Goal: Information Seeking & Learning: Learn about a topic

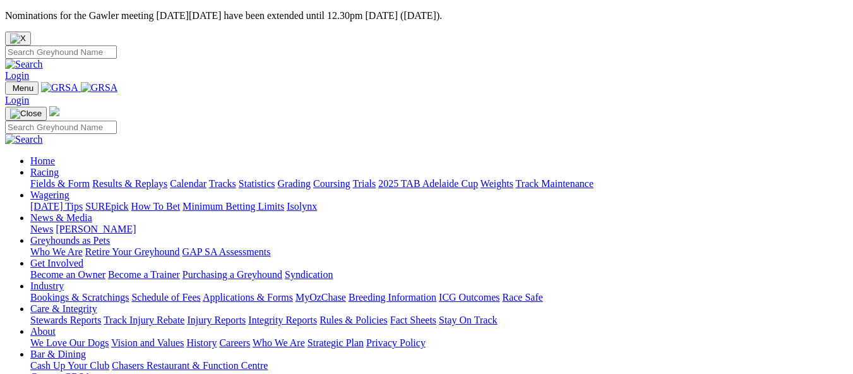
scroll to position [568, 0]
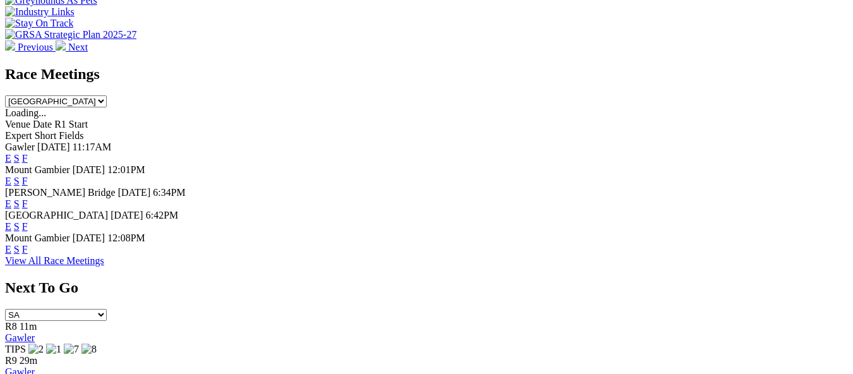
click at [28, 221] on link "F" at bounding box center [25, 226] width 6 height 11
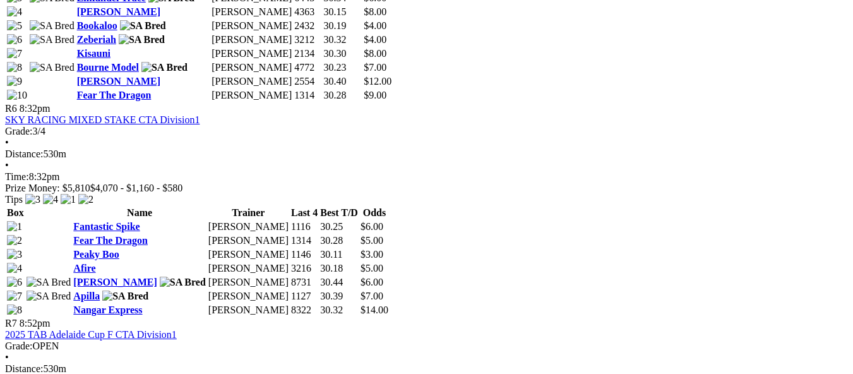
scroll to position [1768, 0]
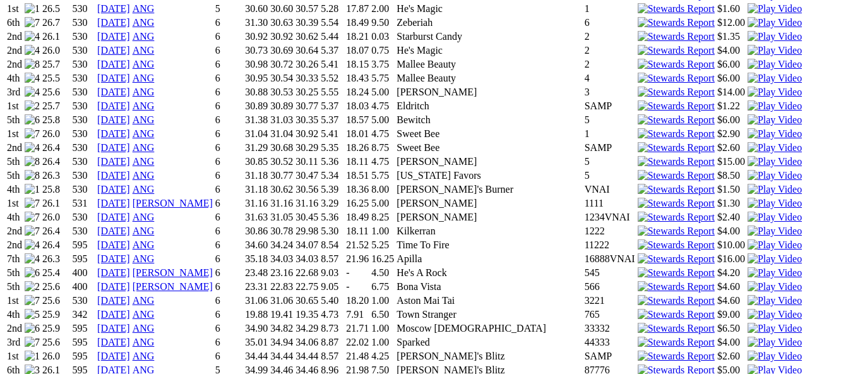
scroll to position [1263, 0]
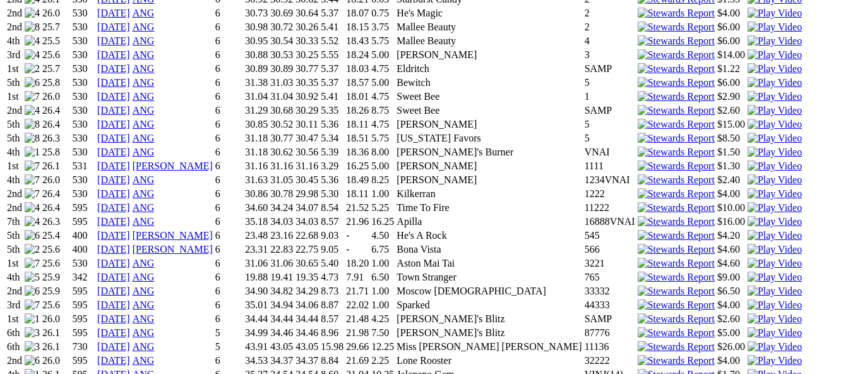
click at [748, 313] on img at bounding box center [775, 318] width 54 height 11
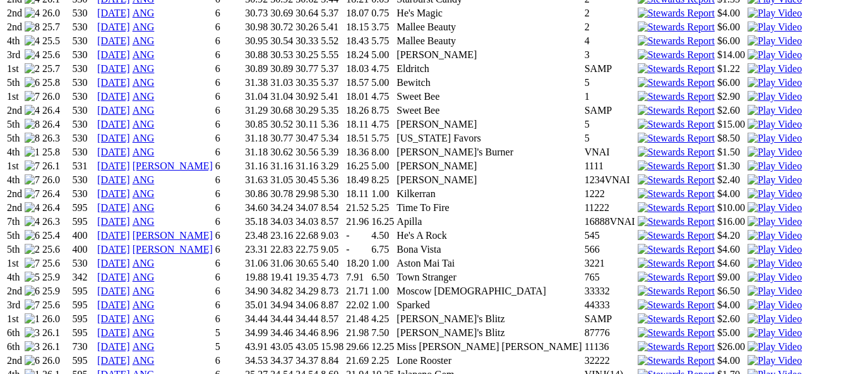
click at [748, 369] on img at bounding box center [775, 374] width 54 height 11
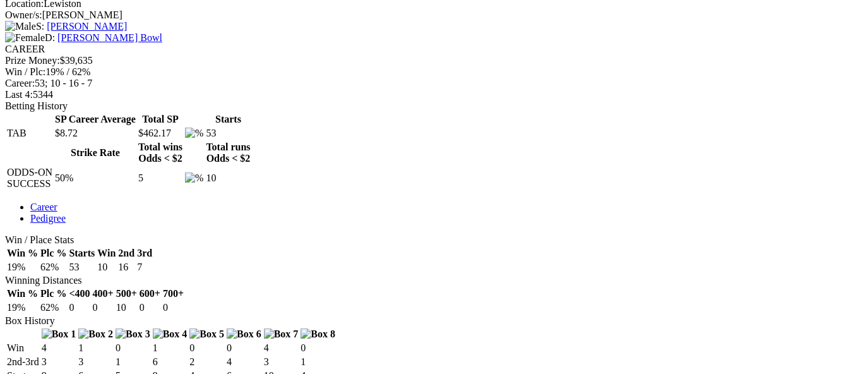
scroll to position [505, 0]
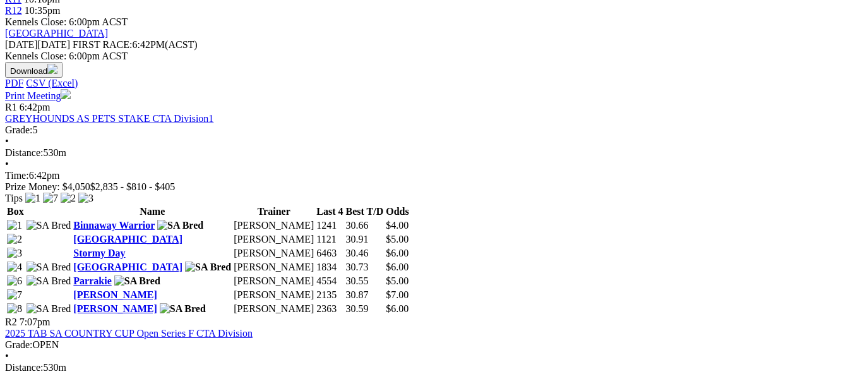
scroll to position [631, 0]
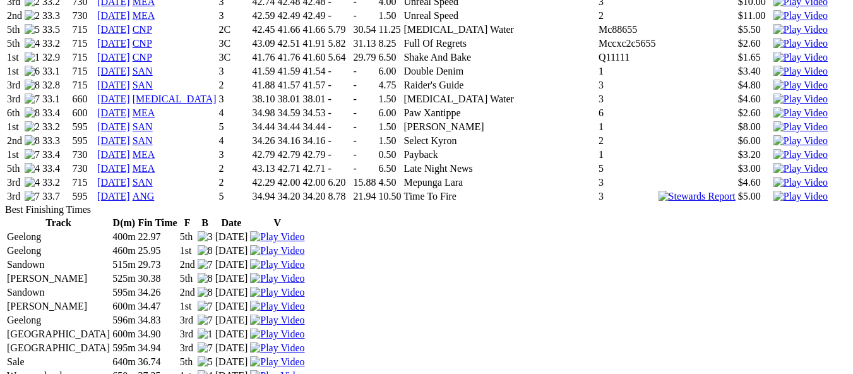
scroll to position [1642, 0]
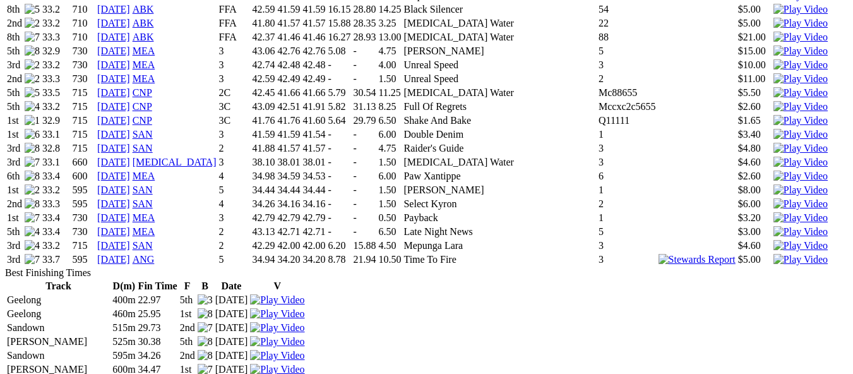
click at [774, 254] on img at bounding box center [801, 259] width 54 height 11
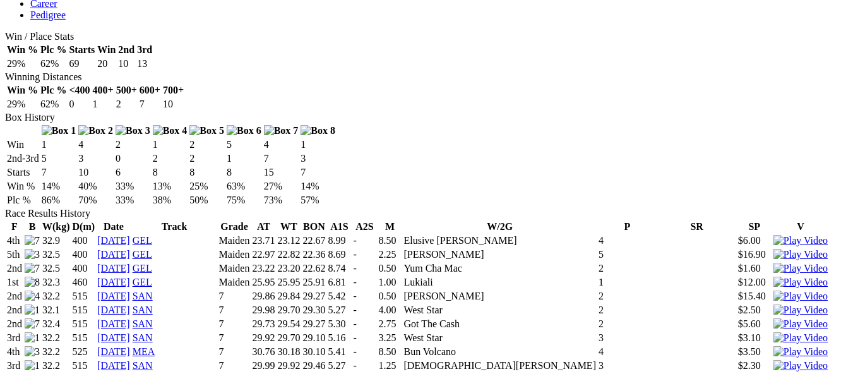
scroll to position [695, 0]
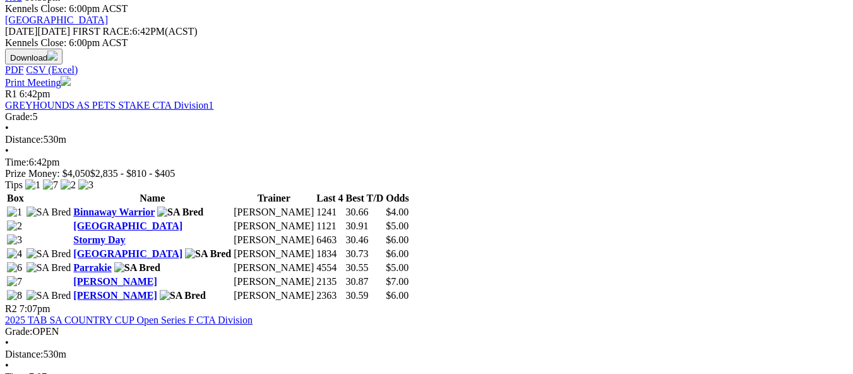
scroll to position [631, 0]
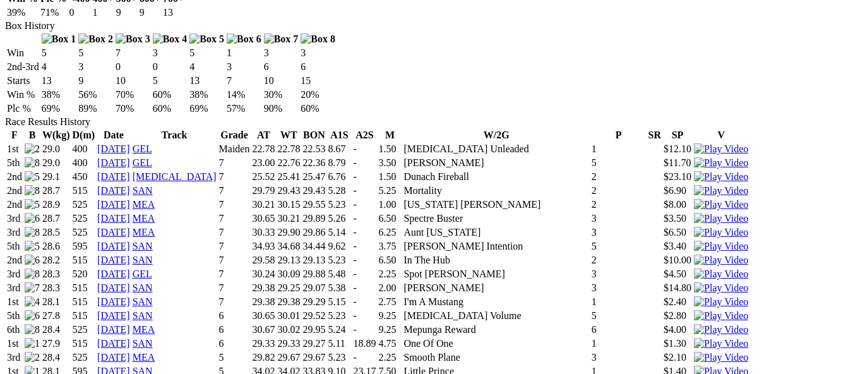
scroll to position [821, 0]
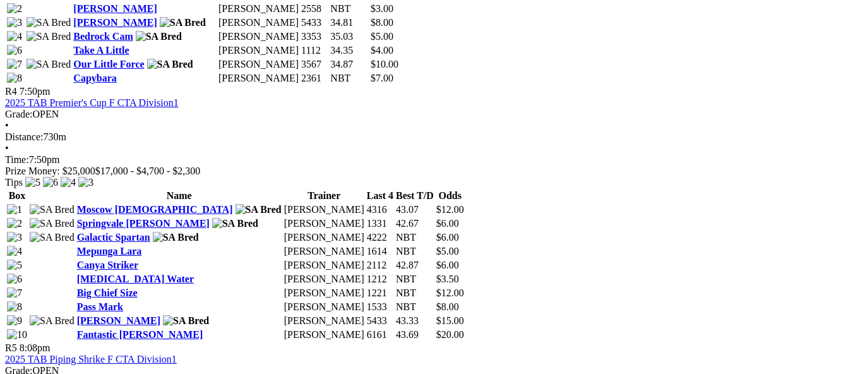
scroll to position [1263, 0]
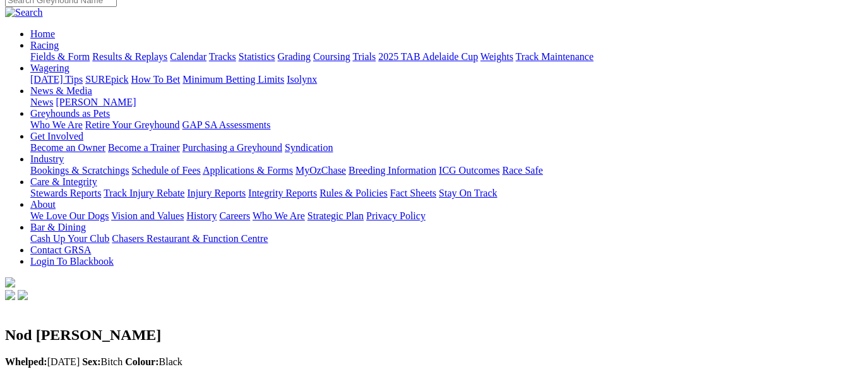
scroll to position [126, 0]
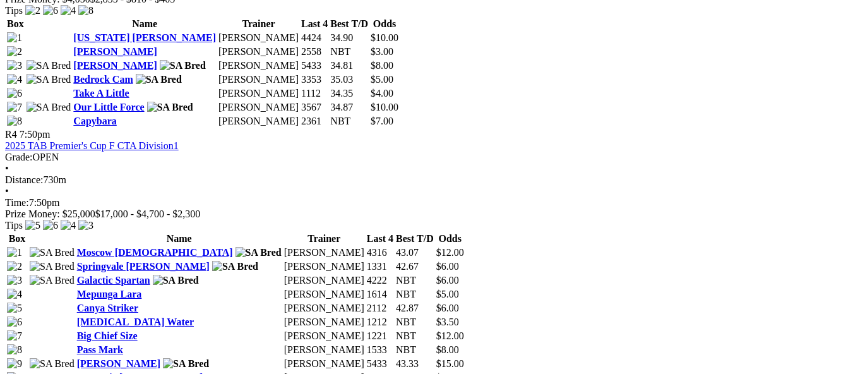
scroll to position [1200, 0]
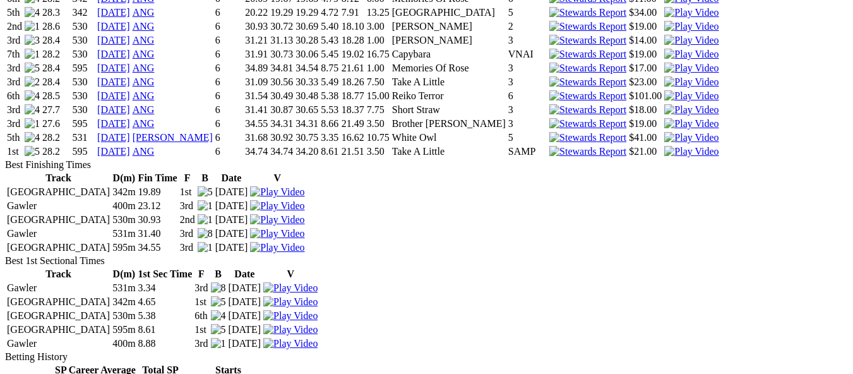
scroll to position [1200, 0]
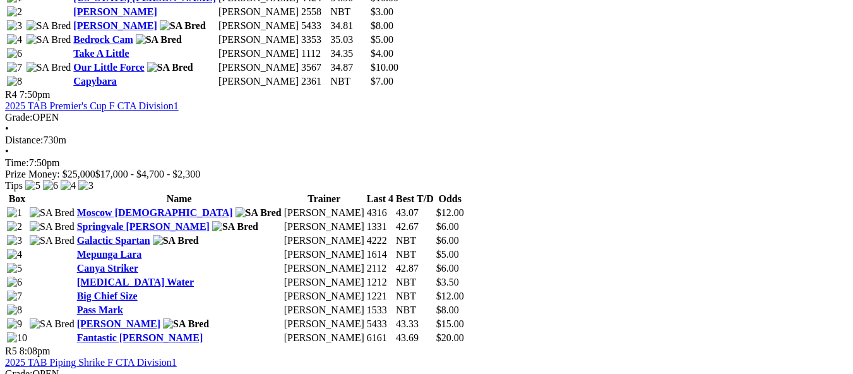
scroll to position [1326, 0]
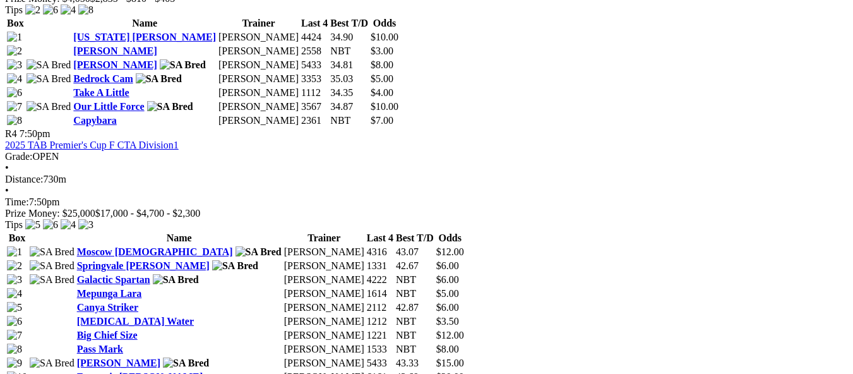
scroll to position [1137, 0]
